Goal: Information Seeking & Learning: Check status

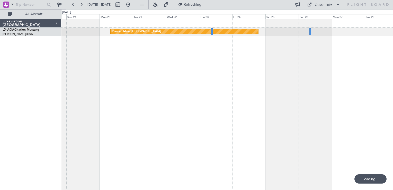
click at [132, 4] on button at bounding box center [128, 5] width 8 height 8
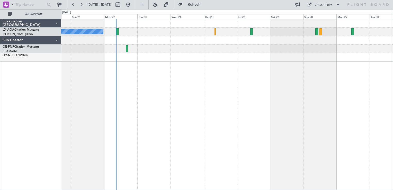
click at [120, 80] on div "No Crew Nice ([GEOGRAPHIC_DATA]) [GEOGRAPHIC_DATA] ([GEOGRAPHIC_DATA])" at bounding box center [227, 104] width 332 height 171
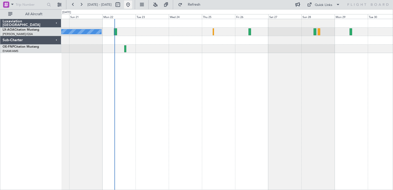
click at [132, 6] on button at bounding box center [128, 5] width 8 height 8
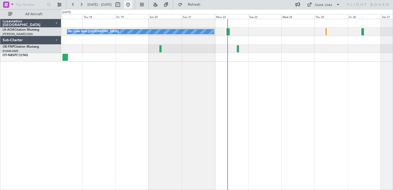
click at [132, 7] on button at bounding box center [128, 5] width 8 height 8
click at [130, 120] on div "Planned Maint Nice ([GEOGRAPHIC_DATA]) No [GEOGRAPHIC_DATA] ([GEOGRAPHIC_DATA])…" at bounding box center [227, 104] width 332 height 171
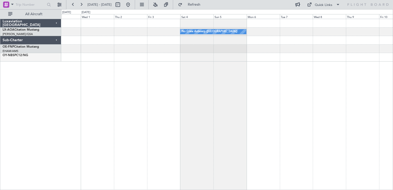
click at [160, 108] on div "No Crew Antwerp ([GEOGRAPHIC_DATA]) No Crew [GEOGRAPHIC_DATA] ([GEOGRAPHIC_DATA…" at bounding box center [227, 104] width 332 height 171
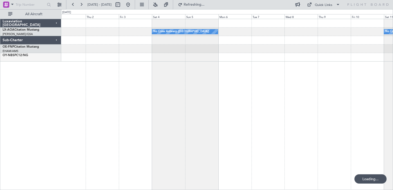
click at [170, 114] on div "No Crew Antwerp ([GEOGRAPHIC_DATA]) No Crew [GEOGRAPHIC_DATA] ([GEOGRAPHIC_DATA…" at bounding box center [227, 104] width 332 height 171
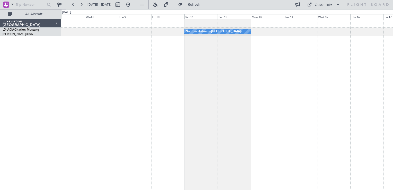
click at [133, 120] on div "No Crew Antwerp ([GEOGRAPHIC_DATA]) No Crew [GEOGRAPHIC_DATA] ([GEOGRAPHIC_DATA…" at bounding box center [227, 104] width 332 height 171
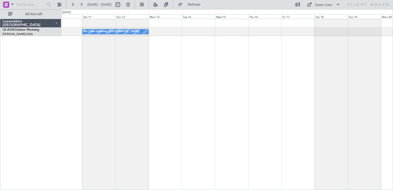
click at [132, 89] on div "No Crew Antwerp ([GEOGRAPHIC_DATA])" at bounding box center [227, 104] width 332 height 171
click at [133, 94] on div "No Crew Antwerp ([GEOGRAPHIC_DATA])" at bounding box center [227, 104] width 332 height 171
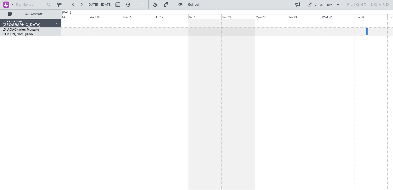
click at [55, 112] on div "No Crew Antwerp ([GEOGRAPHIC_DATA]) Luxaviation [GEOGRAPHIC_DATA] LX-AOA Citati…" at bounding box center [196, 99] width 393 height 181
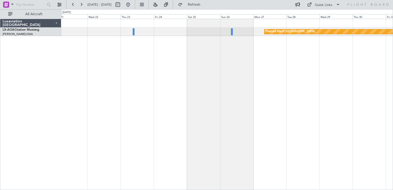
click at [191, 62] on div "Planned Maint [GEOGRAPHIC_DATA] No Crew Sabadell" at bounding box center [227, 104] width 332 height 171
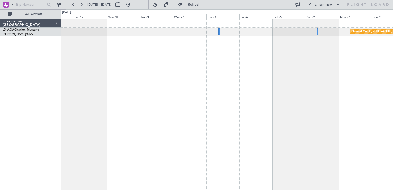
click at [207, 73] on div "Planned Maint [GEOGRAPHIC_DATA]" at bounding box center [227, 104] width 332 height 171
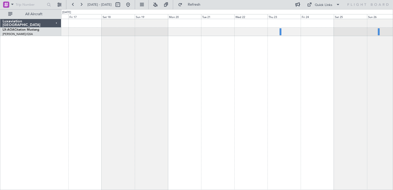
click at [288, 93] on div "Planned Maint [GEOGRAPHIC_DATA]" at bounding box center [227, 104] width 332 height 171
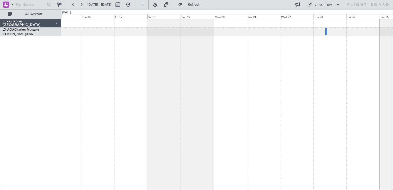
click at [334, 31] on div "Planned Maint [GEOGRAPHIC_DATA] No Crew [GEOGRAPHIC_DATA] ([GEOGRAPHIC_DATA])" at bounding box center [227, 104] width 332 height 171
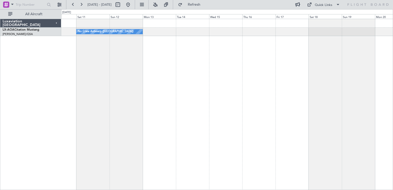
click at [344, 31] on div "No Crew Antwerp ([GEOGRAPHIC_DATA])" at bounding box center [227, 104] width 332 height 171
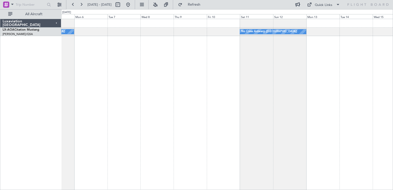
click at [311, 27] on div "No Crew Antwerp ([GEOGRAPHIC_DATA]) No Crew [GEOGRAPHIC_DATA] ([GEOGRAPHIC_DATA…" at bounding box center [227, 104] width 332 height 171
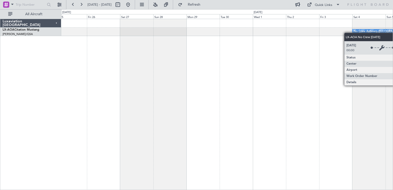
click at [352, 32] on div "No Crew Antwerp ([GEOGRAPHIC_DATA])" at bounding box center [227, 104] width 332 height 171
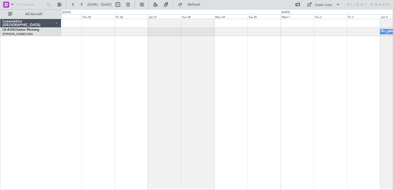
click at [231, 63] on div "No Crew Antwerp ([GEOGRAPHIC_DATA]) No [GEOGRAPHIC_DATA] ([GEOGRAPHIC_DATA])" at bounding box center [227, 104] width 332 height 171
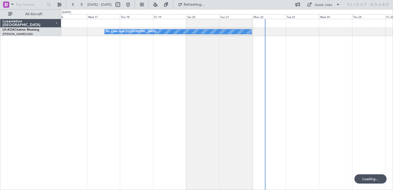
click at [326, 82] on div "No Crew Nice ([GEOGRAPHIC_DATA]) No Crew [PERSON_NAME]" at bounding box center [227, 104] width 332 height 171
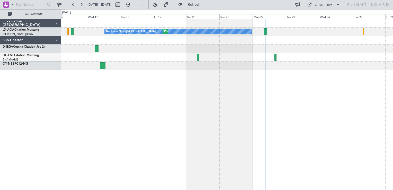
click at [200, 106] on div "No Crew Nice ([GEOGRAPHIC_DATA]) [GEOGRAPHIC_DATA] ([GEOGRAPHIC_DATA]) No Crew …" at bounding box center [227, 104] width 332 height 171
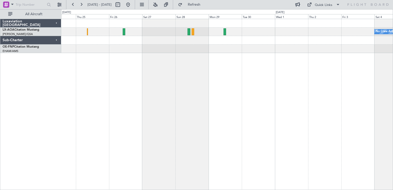
click at [172, 117] on div "No Crew Antwerp ([GEOGRAPHIC_DATA])" at bounding box center [227, 104] width 332 height 171
click at [127, 78] on div "No Crew Antwerp ([GEOGRAPHIC_DATA])" at bounding box center [227, 104] width 332 height 171
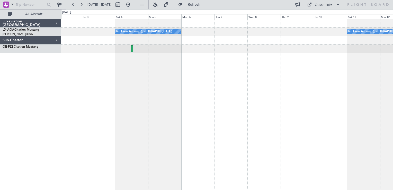
click at [144, 85] on div "No Crew Antwerp ([GEOGRAPHIC_DATA]) No Crew [GEOGRAPHIC_DATA] ([GEOGRAPHIC_DATA…" at bounding box center [227, 104] width 332 height 171
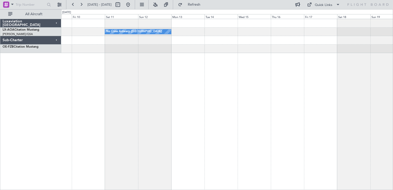
click at [169, 117] on div "No Crew Antwerp ([GEOGRAPHIC_DATA])" at bounding box center [227, 104] width 332 height 171
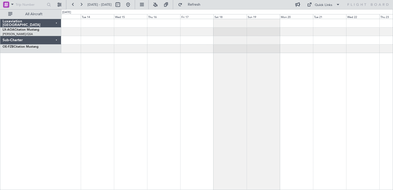
click at [138, 104] on div "No Crew Antwerp ([GEOGRAPHIC_DATA])" at bounding box center [227, 104] width 332 height 171
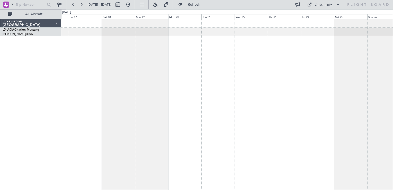
click at [143, 65] on div "Planned Maint [GEOGRAPHIC_DATA]" at bounding box center [227, 104] width 332 height 171
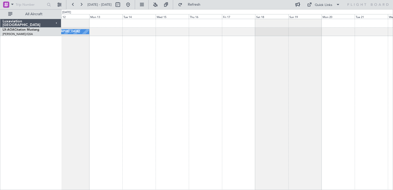
click at [302, 105] on div "No Crew Antwerp ([GEOGRAPHIC_DATA])" at bounding box center [227, 104] width 332 height 171
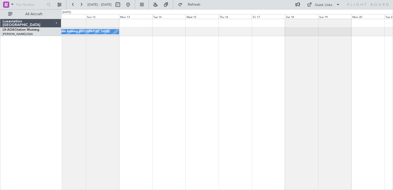
click at [352, 81] on div "No Crew Antwerp ([GEOGRAPHIC_DATA])" at bounding box center [227, 104] width 332 height 171
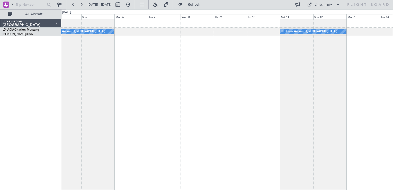
click at [301, 55] on div "No Crew Antwerp ([GEOGRAPHIC_DATA]) No Crew [GEOGRAPHIC_DATA] ([GEOGRAPHIC_DATA…" at bounding box center [227, 104] width 332 height 171
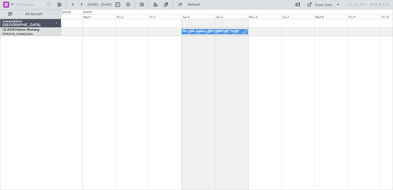
click at [76, 80] on div "No Crew Antwerp ([GEOGRAPHIC_DATA]) No Crew [GEOGRAPHIC_DATA] ([GEOGRAPHIC_DATA…" at bounding box center [227, 104] width 332 height 171
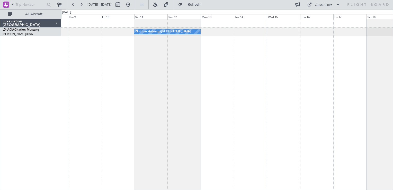
click at [88, 121] on div "No Crew Antwerp ([GEOGRAPHIC_DATA])" at bounding box center [227, 104] width 332 height 171
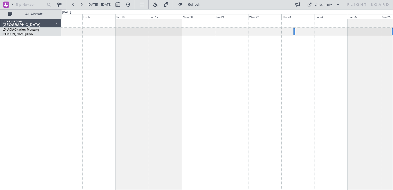
click at [122, 120] on div "Planned Maint [GEOGRAPHIC_DATA]" at bounding box center [227, 104] width 332 height 171
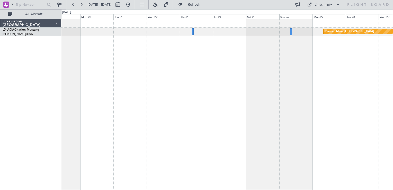
click at [215, 122] on div "Planned Maint [GEOGRAPHIC_DATA]" at bounding box center [227, 104] width 332 height 171
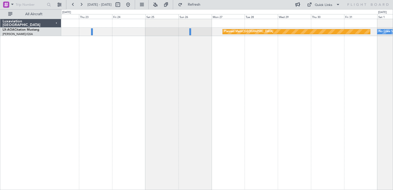
click at [238, 71] on div "Planned Maint [GEOGRAPHIC_DATA] No Crew Sabadell" at bounding box center [227, 104] width 332 height 171
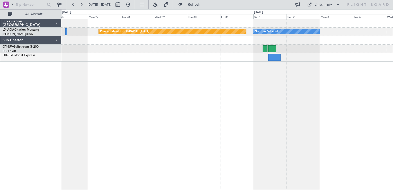
click at [184, 106] on div "Planned Maint [GEOGRAPHIC_DATA] No Crew Sabadell" at bounding box center [227, 104] width 332 height 171
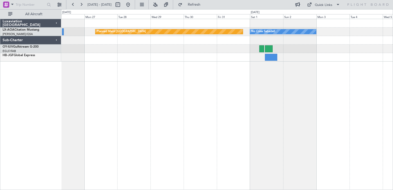
click at [283, 90] on div "Planned Maint [GEOGRAPHIC_DATA] No Crew Sabadell" at bounding box center [227, 104] width 332 height 171
